Goal: Transaction & Acquisition: Purchase product/service

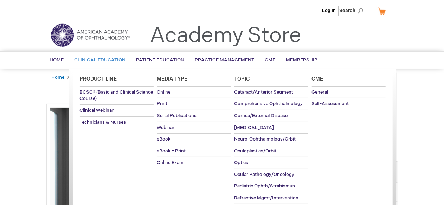
click at [96, 58] on span "Clinical Education" at bounding box center [99, 60] width 51 height 6
click at [174, 92] on link "Online" at bounding box center [194, 93] width 74 height 12
click at [163, 93] on span "Online" at bounding box center [164, 93] width 14 height 6
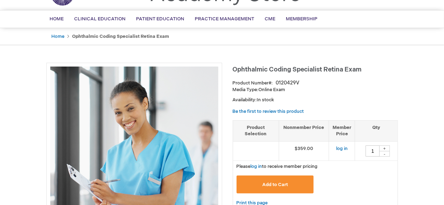
scroll to position [42, 0]
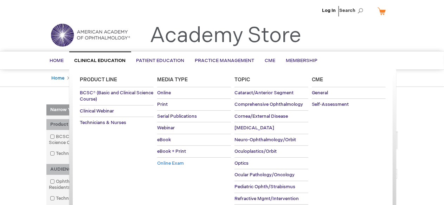
click at [174, 162] on span "Online Exam" at bounding box center [170, 164] width 27 height 6
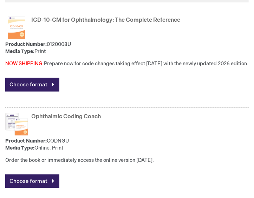
scroll to position [167, 0]
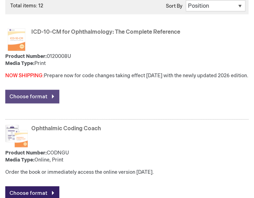
click at [52, 96] on link "Choose format" at bounding box center [32, 97] width 54 height 14
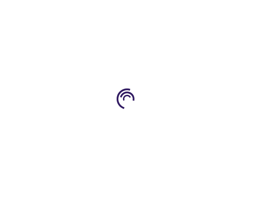
type input "0"
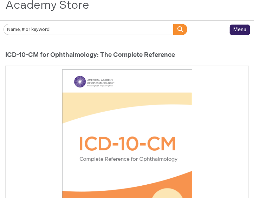
scroll to position [56, 0]
